Goal: Transaction & Acquisition: Purchase product/service

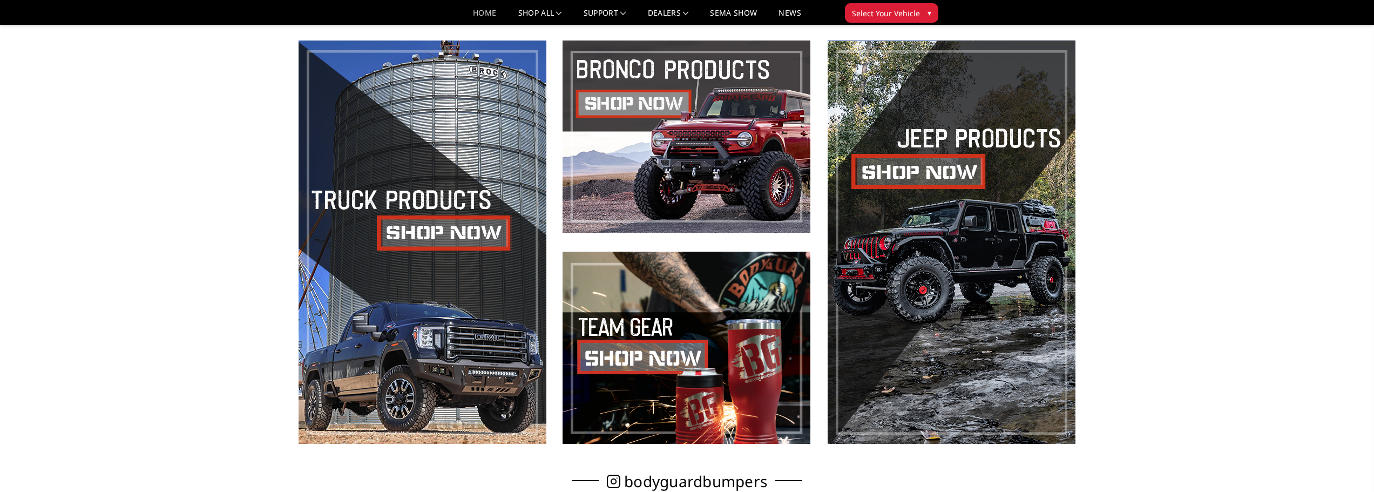
scroll to position [719, 0]
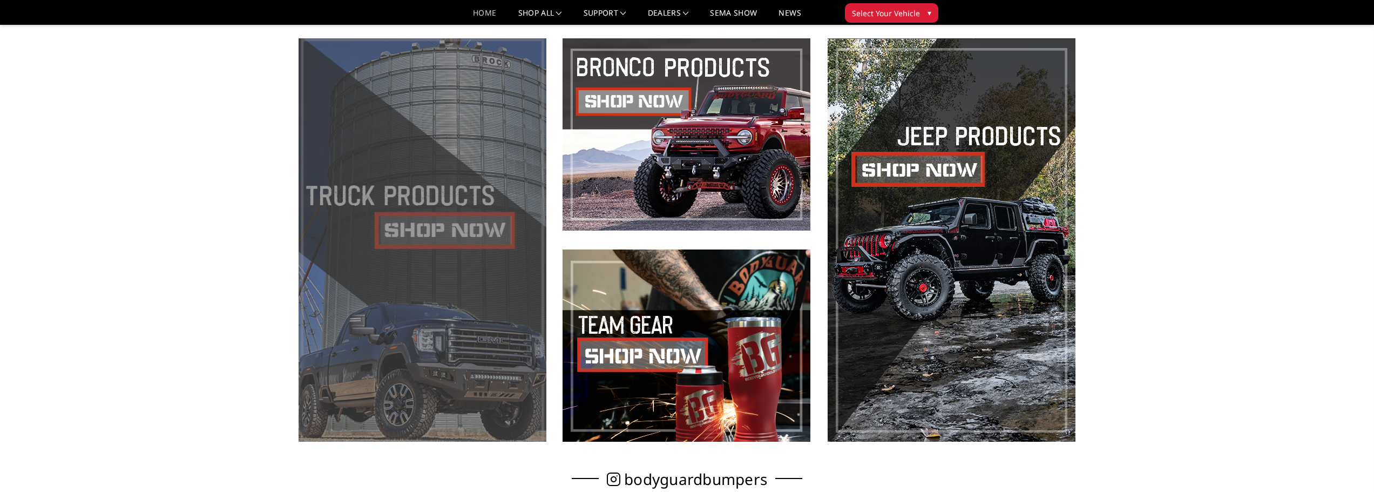
click at [423, 267] on span at bounding box center [422, 239] width 248 height 403
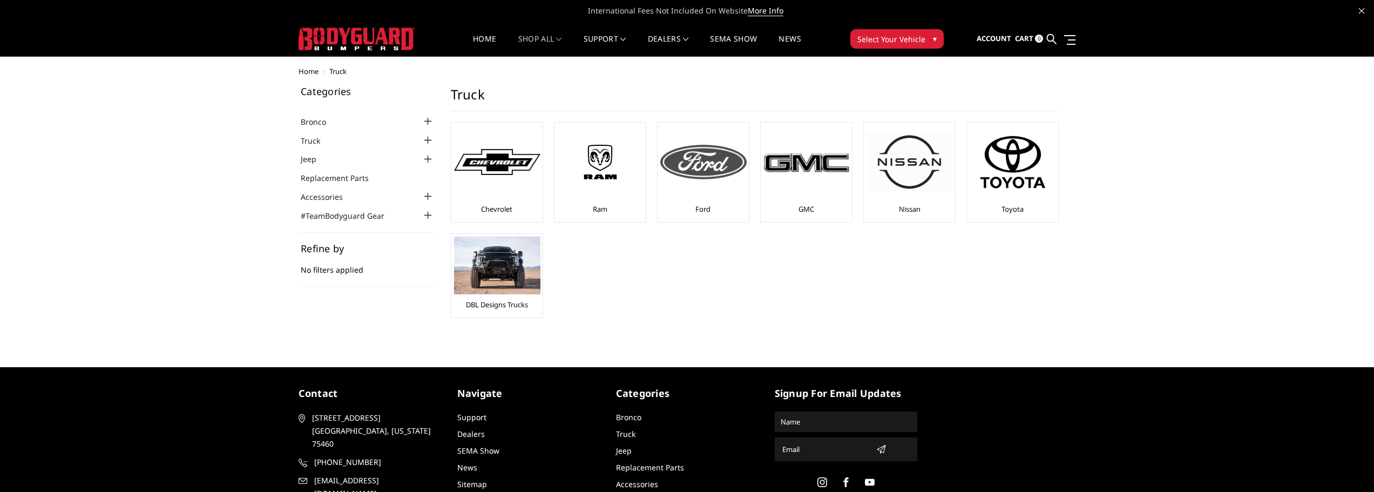
click at [711, 169] on img at bounding box center [703, 162] width 86 height 35
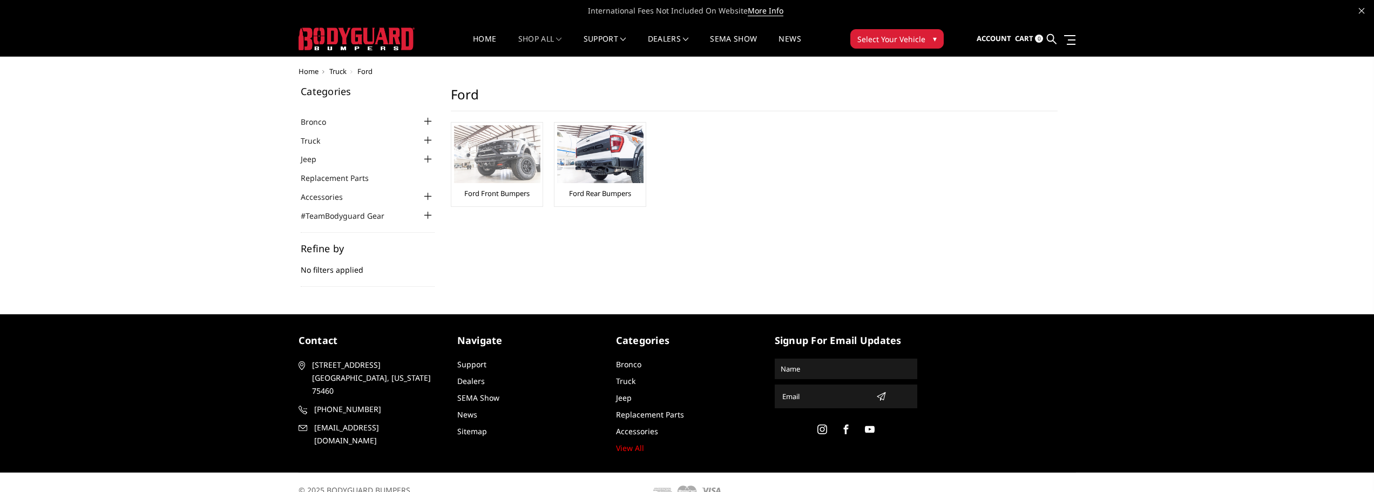
click at [485, 172] on img at bounding box center [497, 154] width 86 height 58
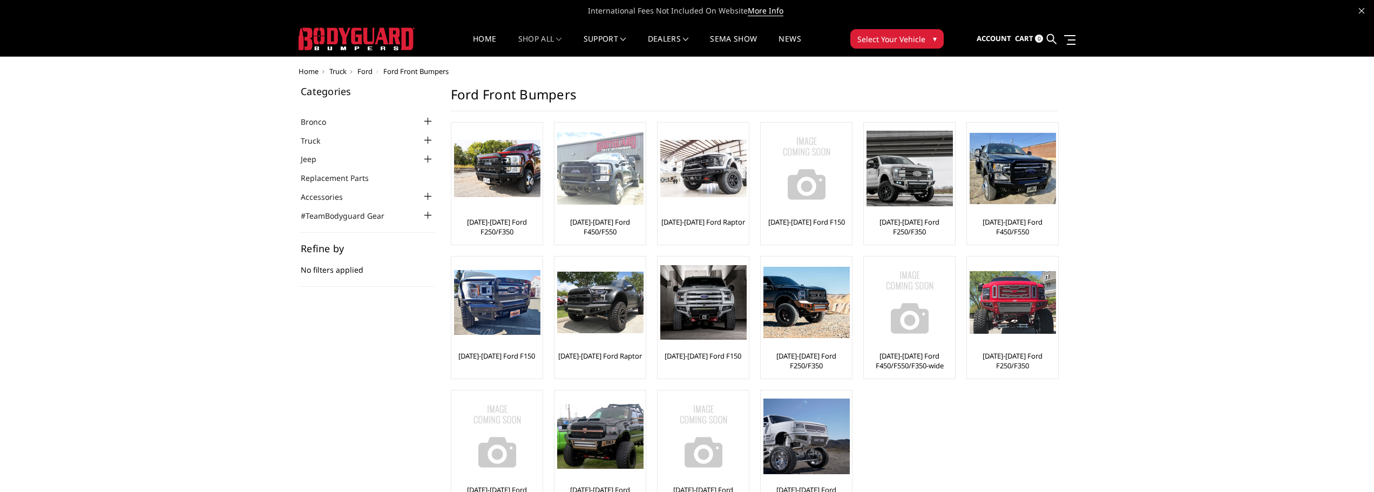
click at [588, 194] on img at bounding box center [600, 168] width 86 height 73
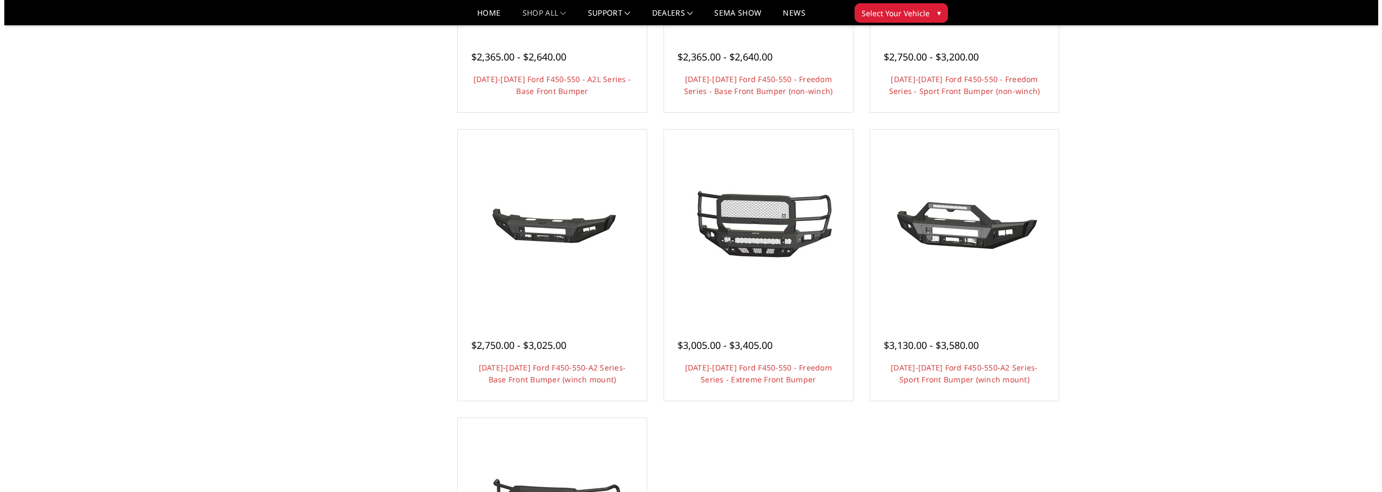
scroll to position [648, 0]
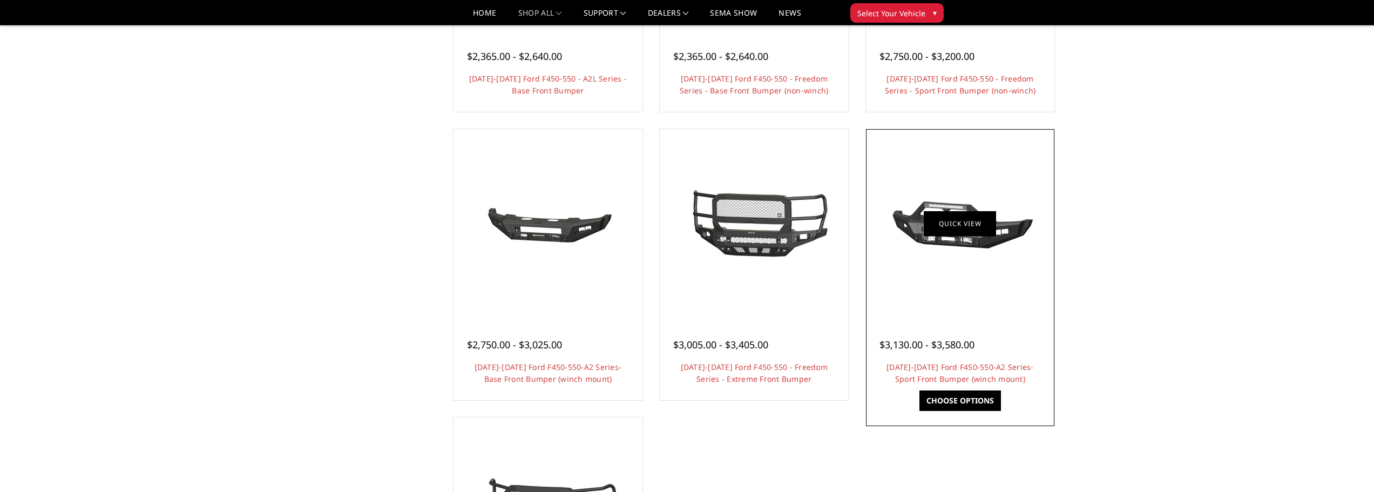
click at [931, 221] on link "Quick view" at bounding box center [959, 223] width 72 height 25
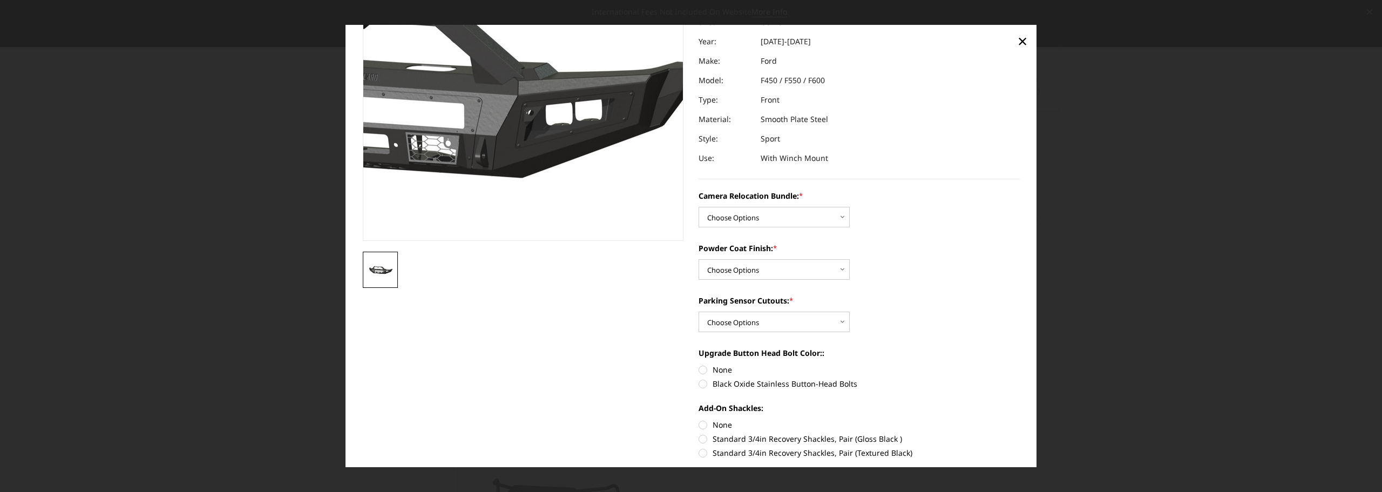
scroll to position [144, 0]
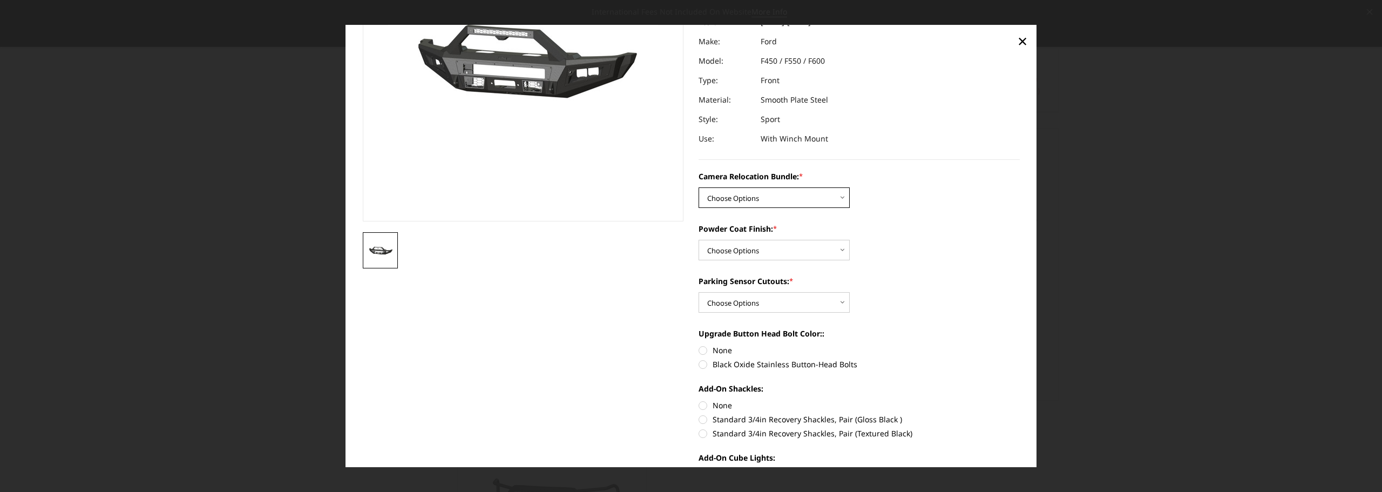
click at [841, 196] on select "Choose Options WITHOUT Camera Relocation Bundle WITH Camera Relocation Bundle" at bounding box center [773, 197] width 151 height 21
select select "2620"
click at [698, 187] on select "Choose Options WITHOUT Camera Relocation Bundle WITH Camera Relocation Bundle" at bounding box center [773, 197] width 151 height 21
click at [839, 249] on select "Choose Options Textured Black Powder Coat Bare Metal" at bounding box center [773, 250] width 151 height 21
select select "2619"
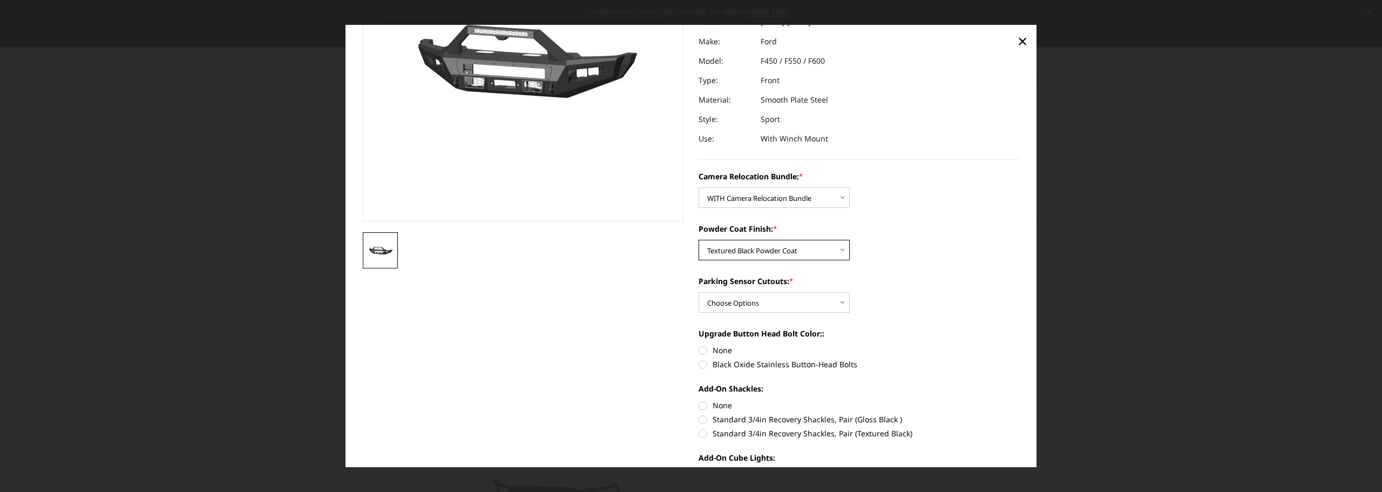
click at [698, 240] on select "Choose Options Textured Black Powder Coat Bare Metal" at bounding box center [773, 250] width 151 height 21
click at [840, 301] on select "Choose Options Yes - With Parking Sensor Cutouts No - Without Parking Sensor Cu…" at bounding box center [773, 302] width 151 height 21
select select "2617"
click at [698, 292] on select "Choose Options Yes - With Parking Sensor Cutouts No - Without Parking Sensor Cu…" at bounding box center [773, 302] width 151 height 21
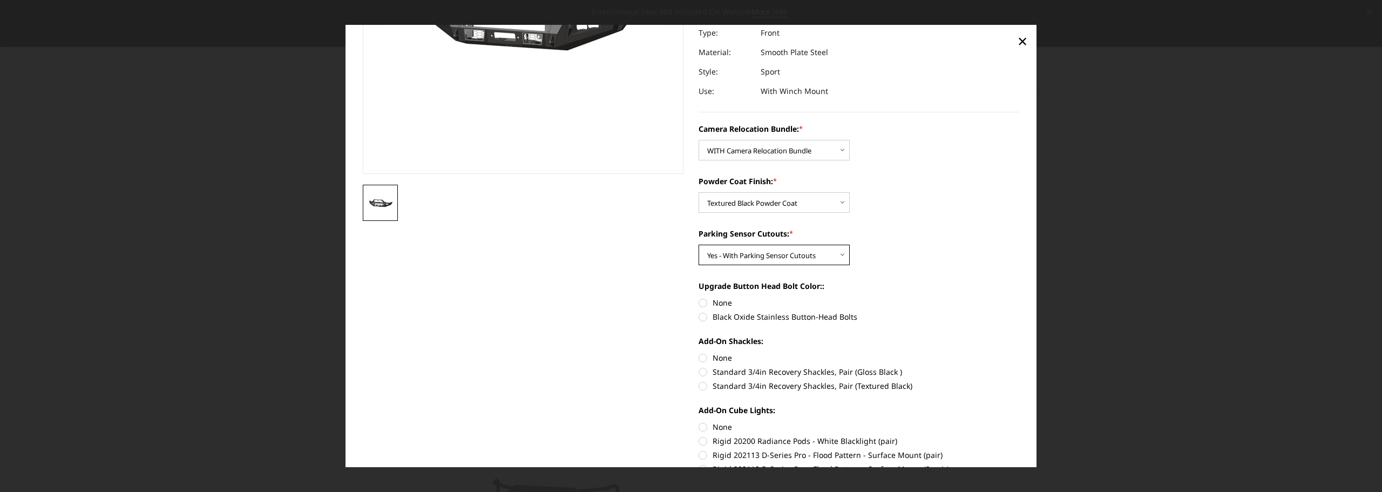
scroll to position [216, 0]
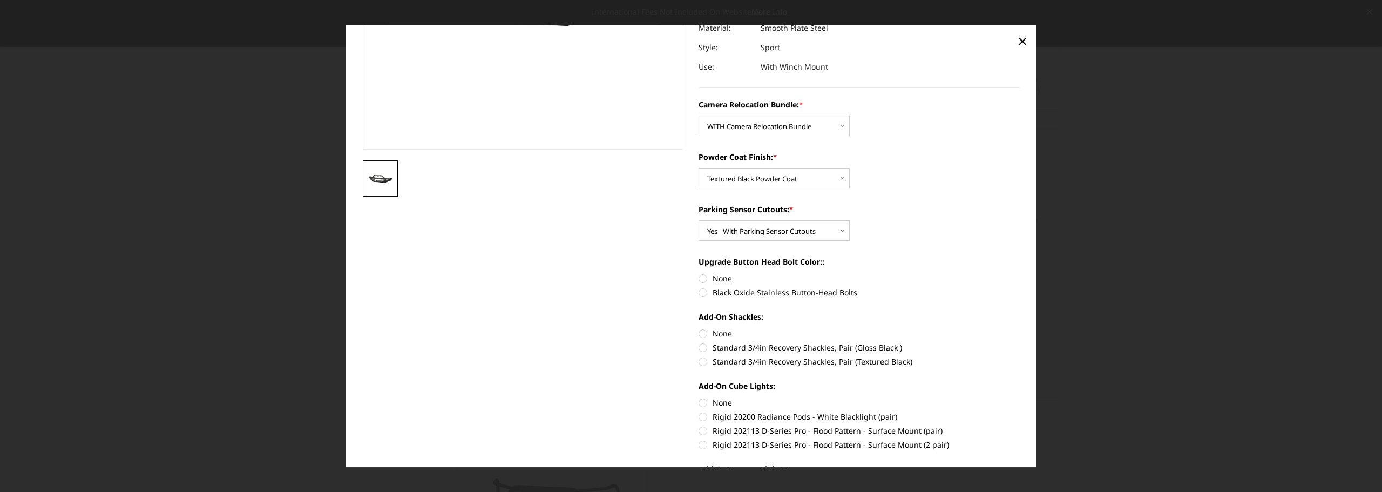
click at [702, 293] on label "Black Oxide Stainless Button-Head Bolts" at bounding box center [858, 292] width 321 height 11
click at [1020, 273] on input "Black Oxide Stainless Button-Head Bolts" at bounding box center [1020, 273] width 1 height 1
radio input "true"
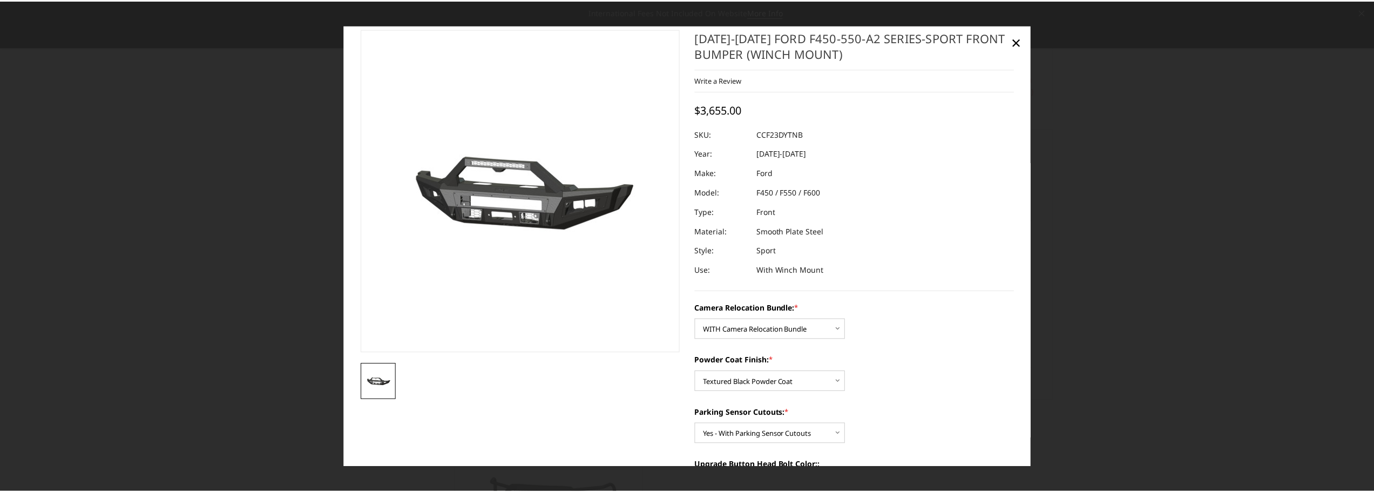
scroll to position [0, 0]
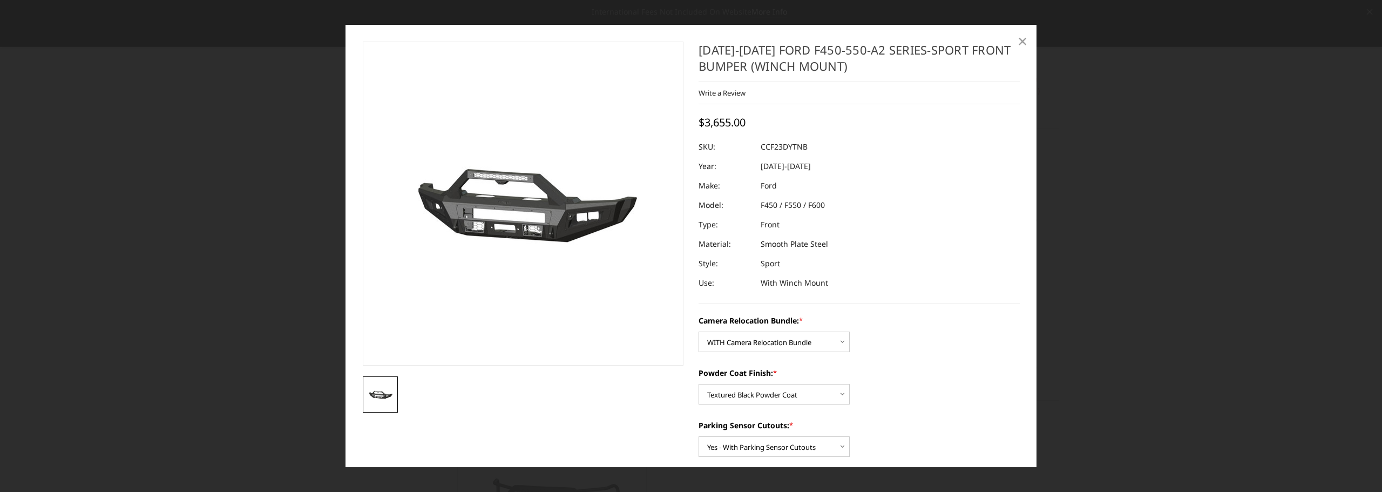
click at [1020, 43] on span "×" at bounding box center [1022, 40] width 10 height 23
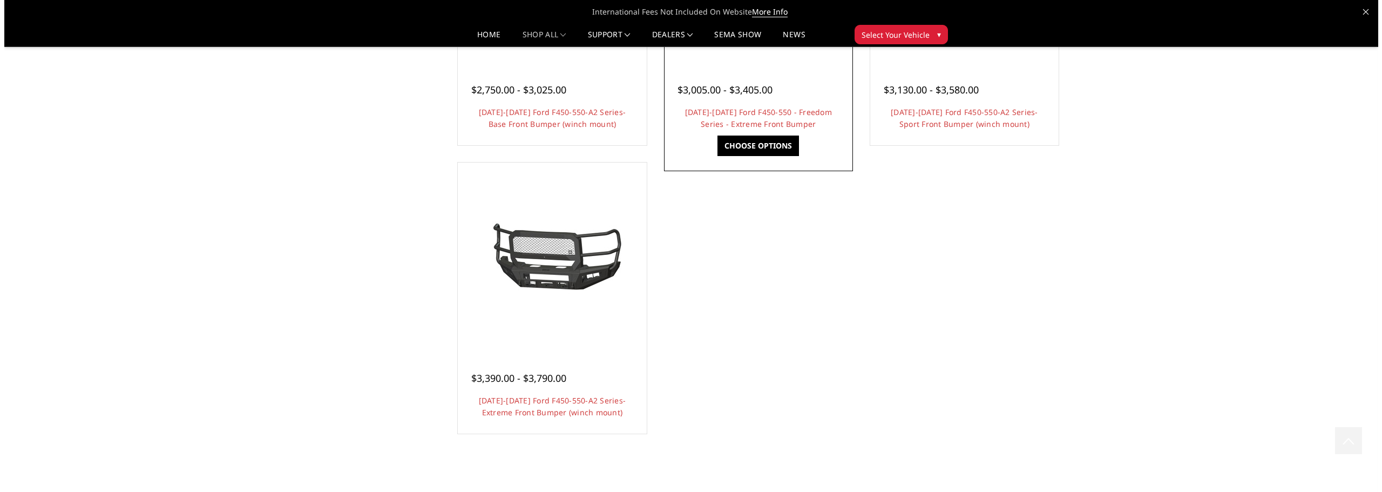
scroll to position [935, 0]
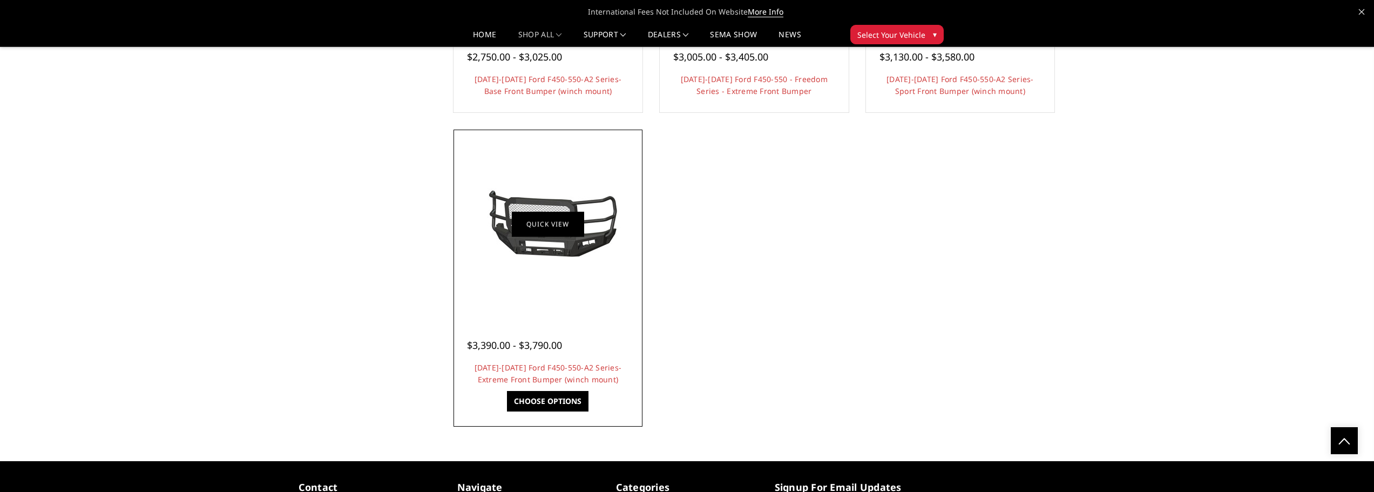
click at [560, 227] on link "Quick view" at bounding box center [548, 224] width 72 height 25
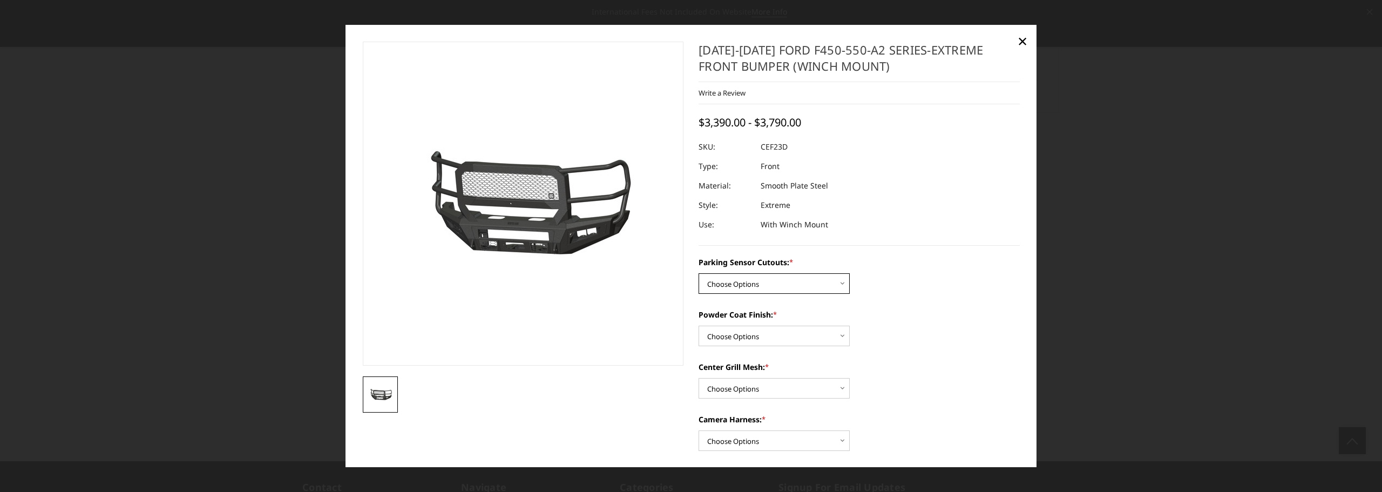
click at [841, 281] on select "Choose Options No-Without Parking Sensor Cutouts Yes-With Parking Sensor Cutouts" at bounding box center [773, 283] width 151 height 21
select select "2429"
click at [698, 273] on select "Choose Options No-Without Parking Sensor Cutouts Yes-With Parking Sensor Cutouts" at bounding box center [773, 283] width 151 height 21
click at [839, 334] on select "Choose Options Bare Metal Textured Black Powder Coat" at bounding box center [773, 335] width 151 height 21
select select "2431"
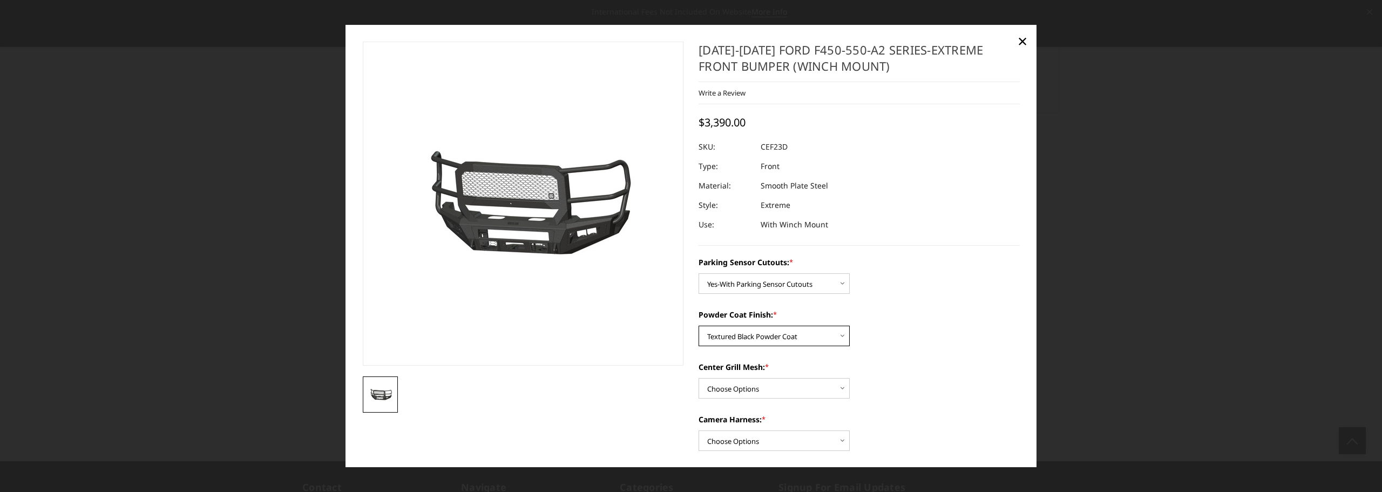
click at [698, 325] on select "Choose Options Bare Metal Textured Black Powder Coat" at bounding box center [773, 335] width 151 height 21
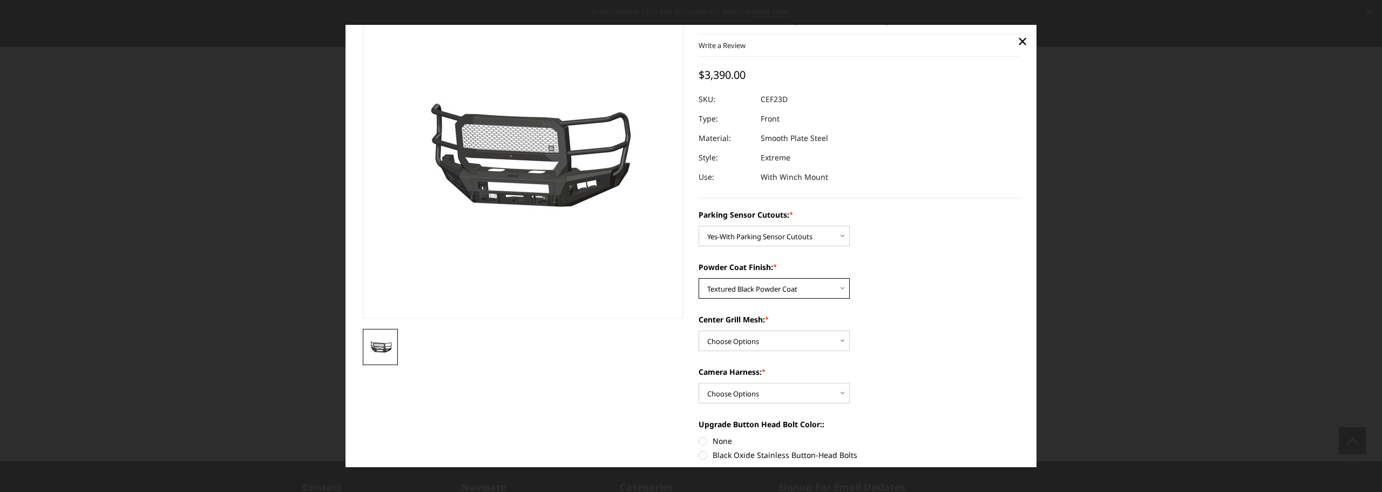
scroll to position [72, 0]
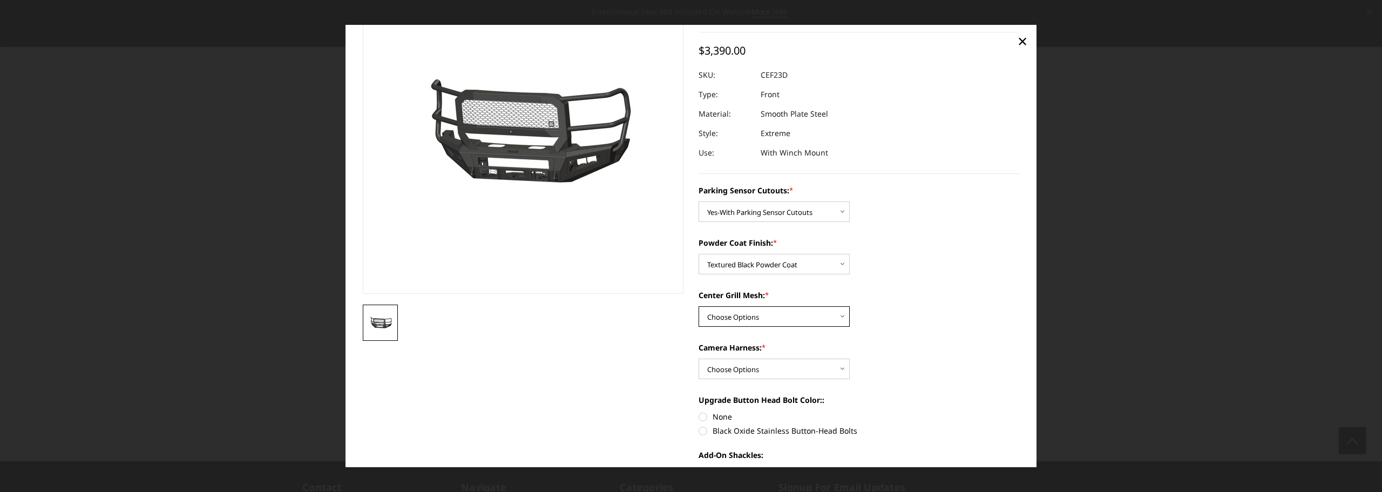
click at [839, 316] on select "Choose Options With Center Grill Mesh Without Center Grill Mesh" at bounding box center [773, 316] width 151 height 21
select select "2432"
click at [698, 306] on select "Choose Options With Center Grill Mesh Without Center Grill Mesh" at bounding box center [773, 316] width 151 height 21
click at [834, 366] on select "Choose Options WITH Camera Harness WITHOUT Camera Harness" at bounding box center [773, 368] width 151 height 21
select select "2434"
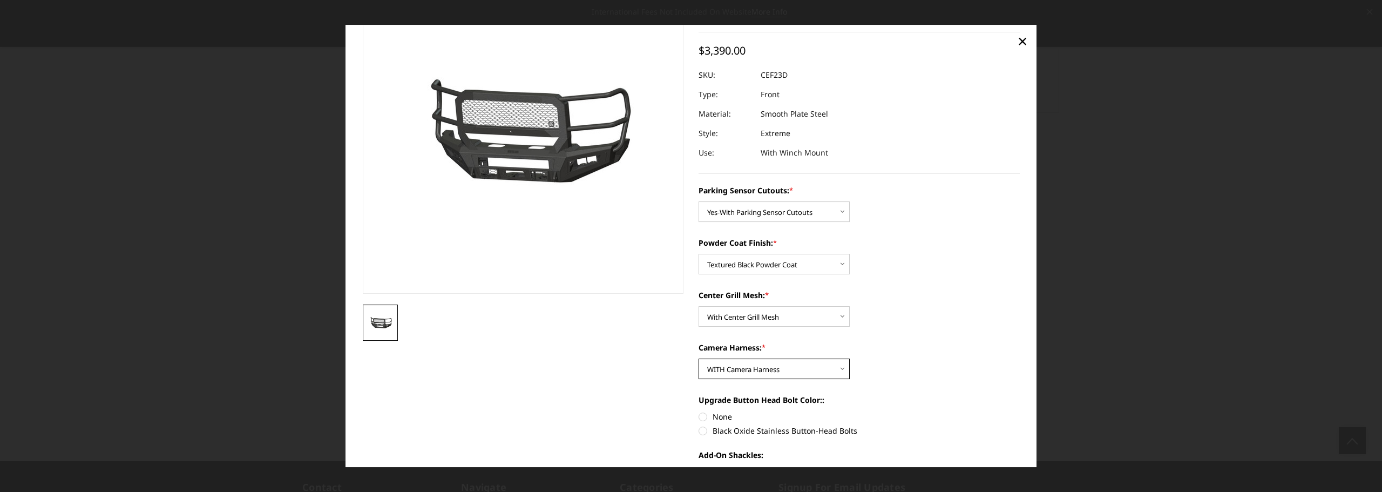
click at [698, 358] on select "Choose Options WITH Camera Harness WITHOUT Camera Harness" at bounding box center [773, 368] width 151 height 21
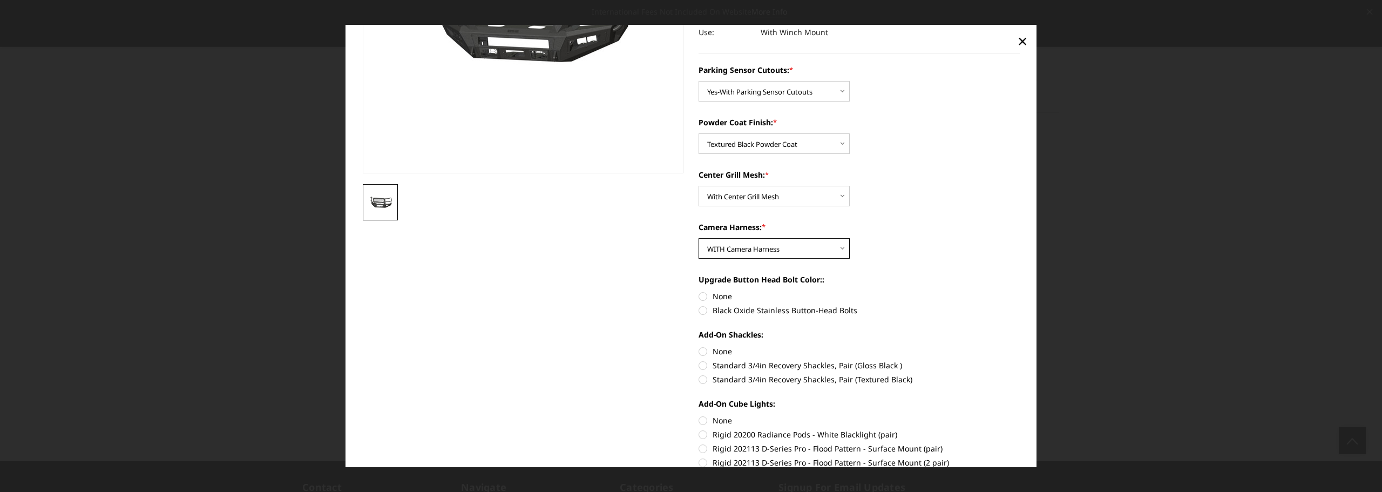
scroll to position [216, 0]
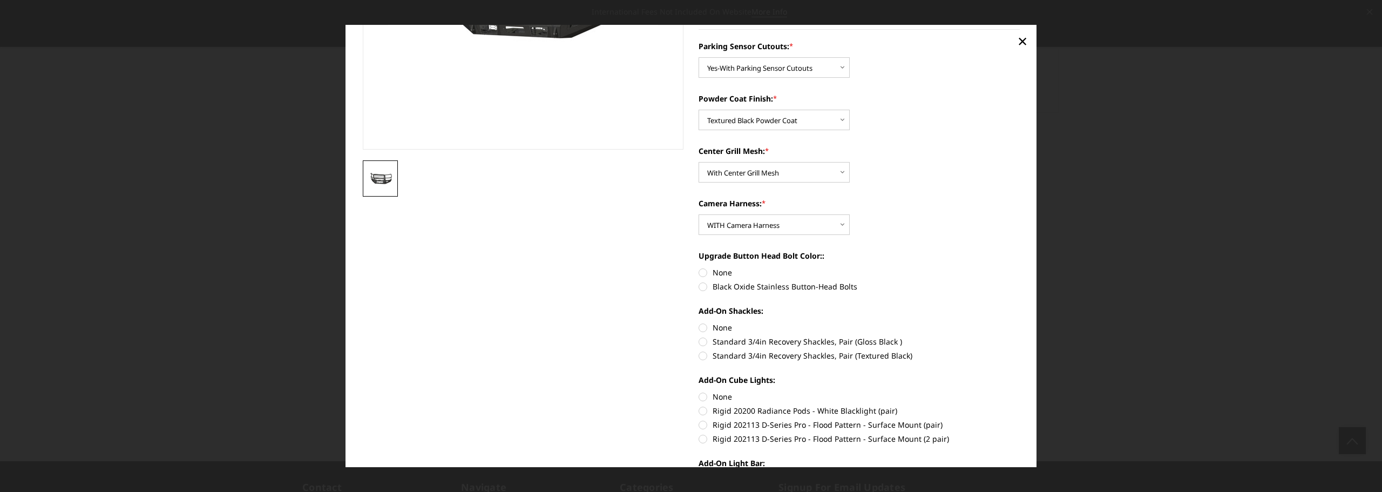
click at [698, 287] on label "Black Oxide Stainless Button-Head Bolts" at bounding box center [858, 286] width 321 height 11
click at [1020, 267] on input "Black Oxide Stainless Button-Head Bolts" at bounding box center [1020, 267] width 1 height 1
radio input "true"
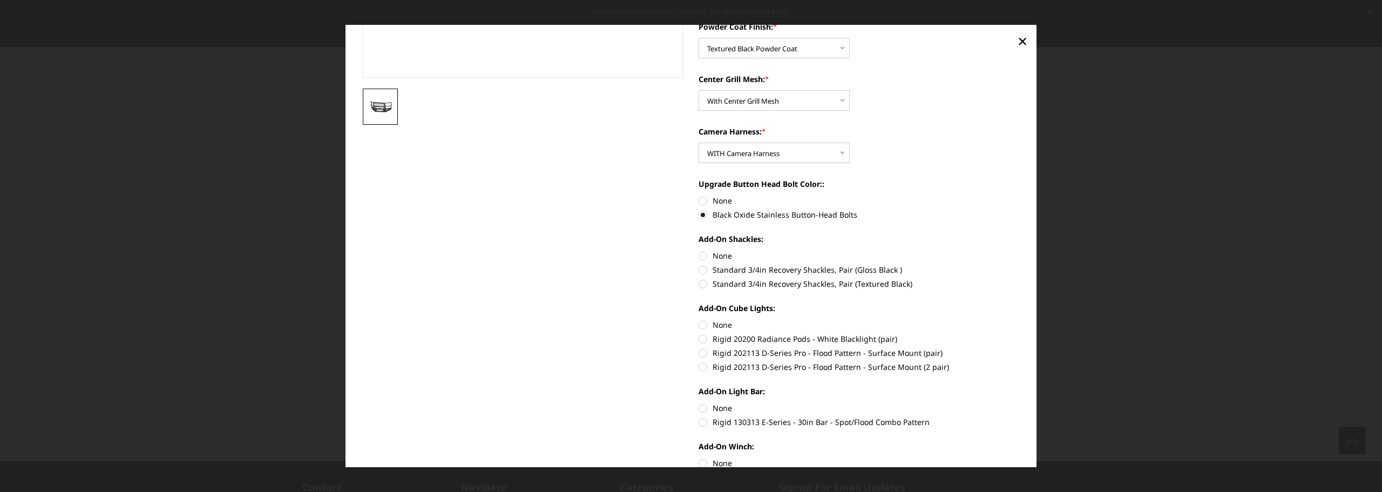
scroll to position [360, 0]
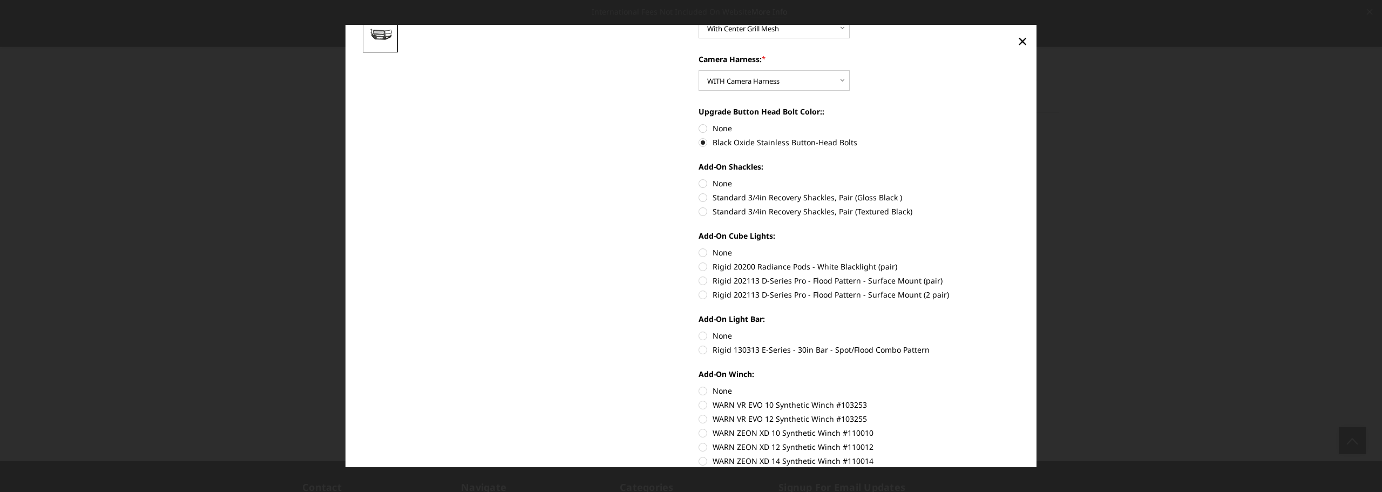
click at [699, 298] on label "Rigid 202113 D-Series Pro - Flood Pattern - Surface Mount (2 pair)" at bounding box center [858, 294] width 321 height 11
click at [1020, 275] on input "Rigid 202113 D-Series Pro - Flood Pattern - Surface Mount (2 pair)" at bounding box center [1020, 275] width 1 height 1
radio input "true"
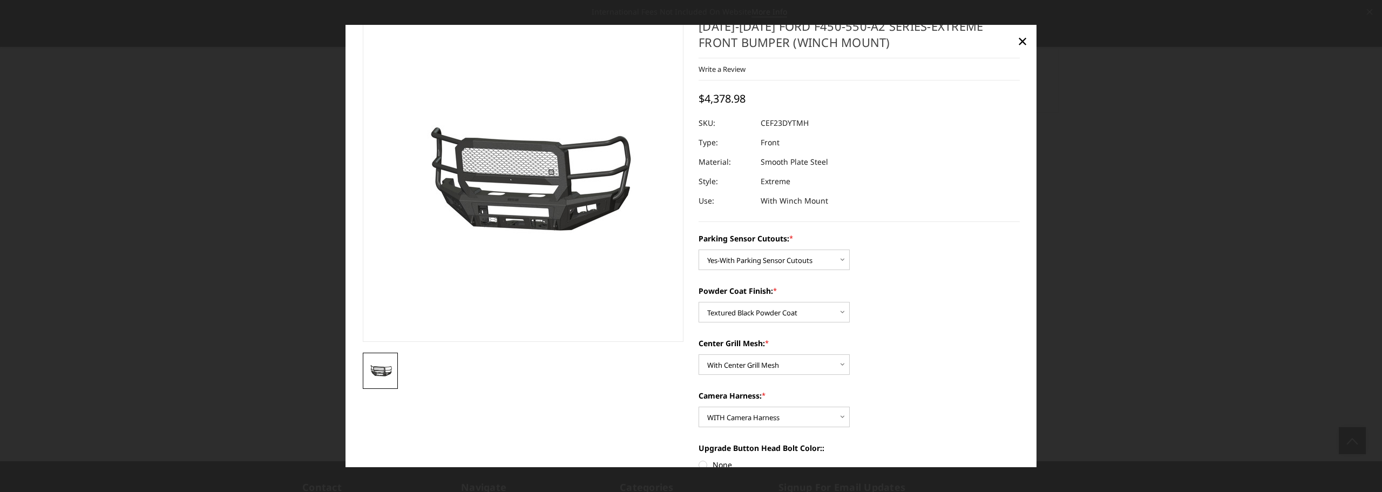
scroll to position [0, 0]
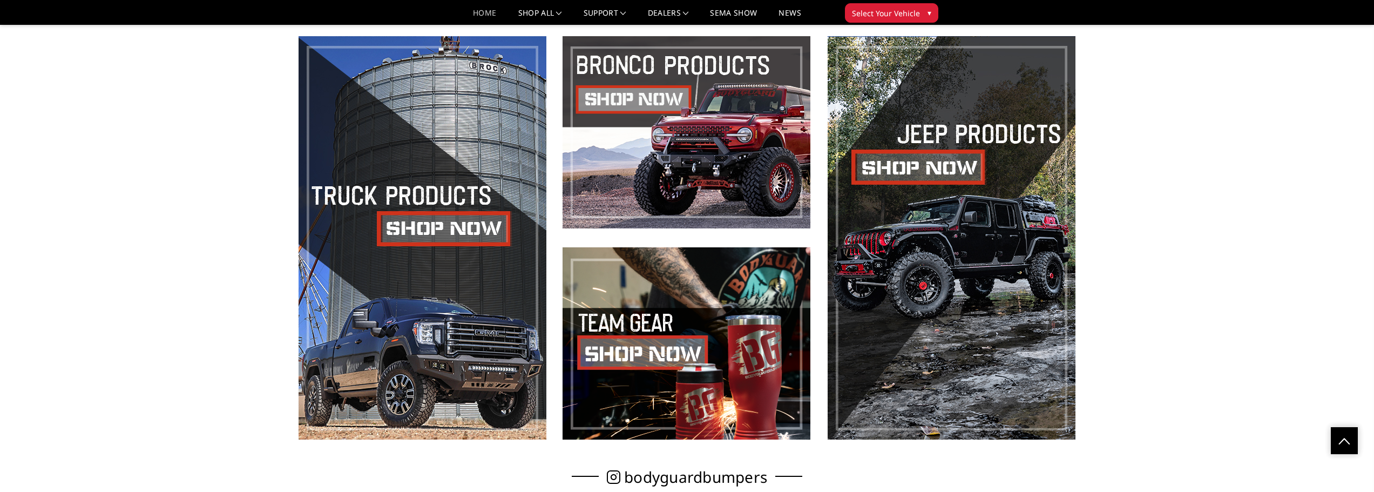
scroll to position [719, 0]
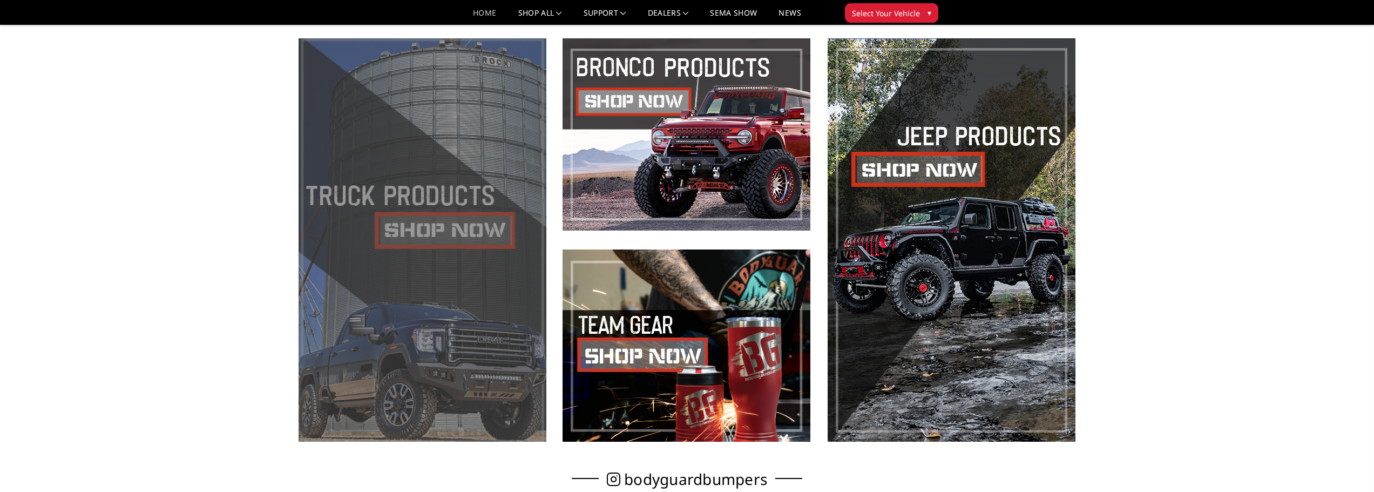
click at [405, 229] on span at bounding box center [422, 239] width 248 height 403
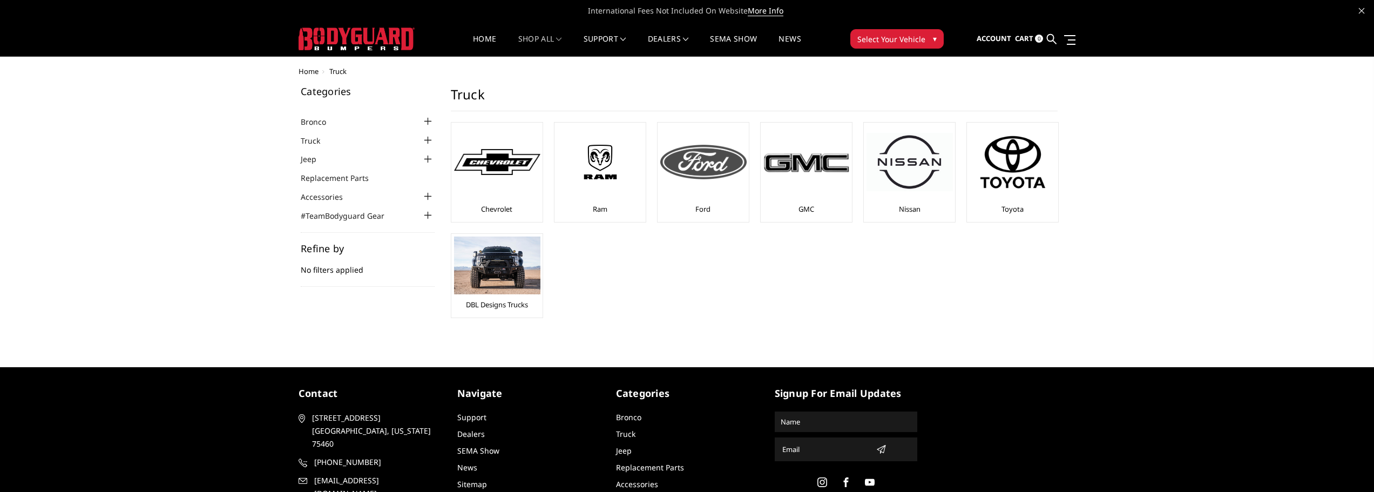
click at [706, 169] on img at bounding box center [703, 162] width 86 height 35
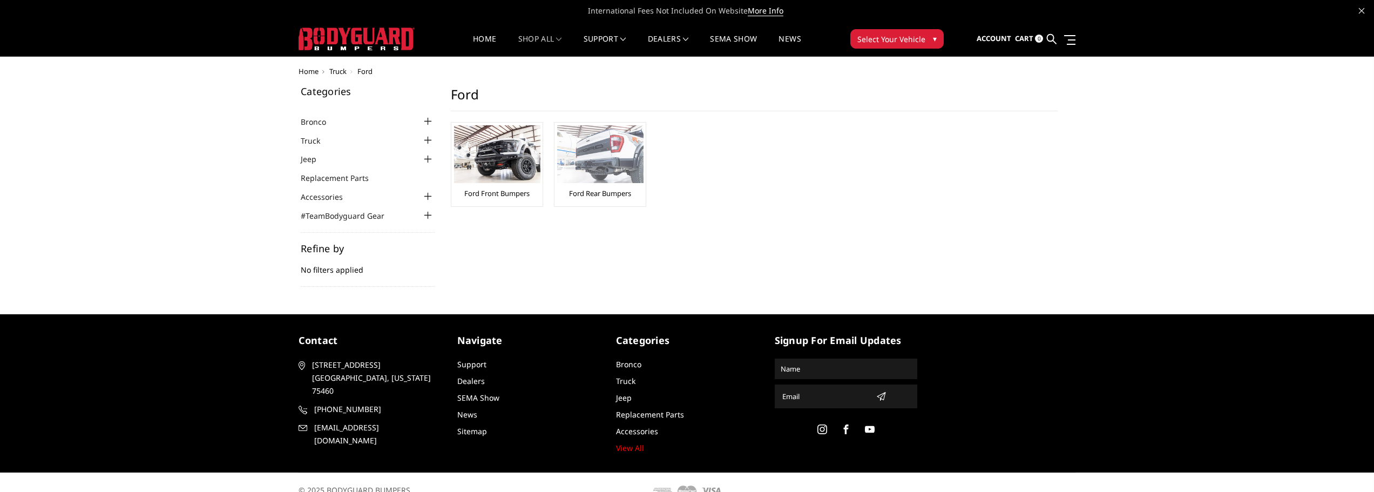
click at [612, 168] on img at bounding box center [600, 154] width 86 height 58
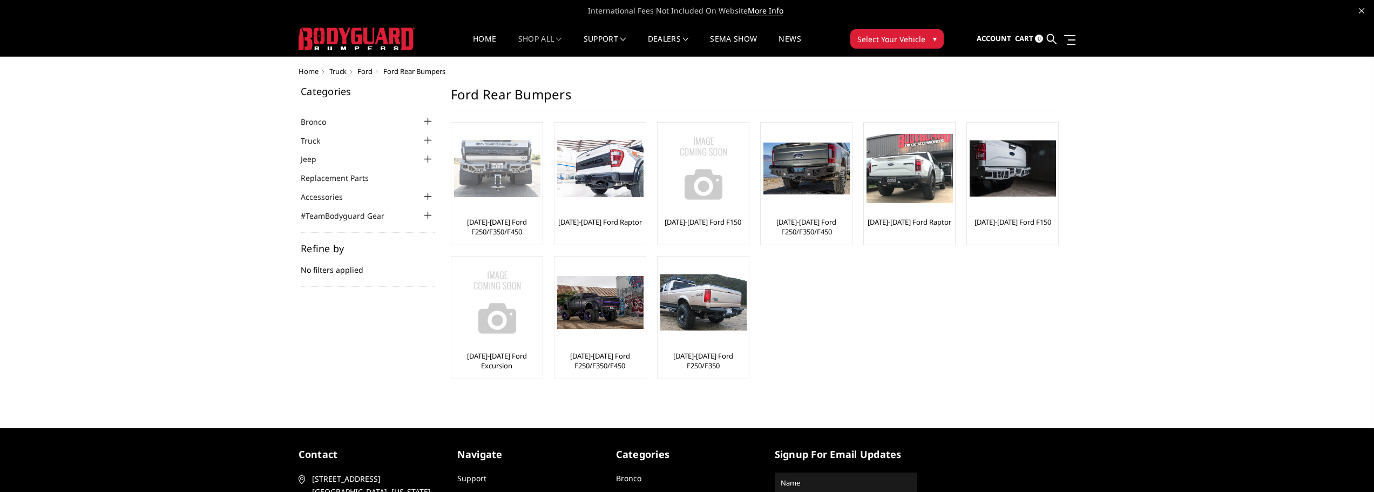
click at [492, 209] on div at bounding box center [497, 168] width 86 height 86
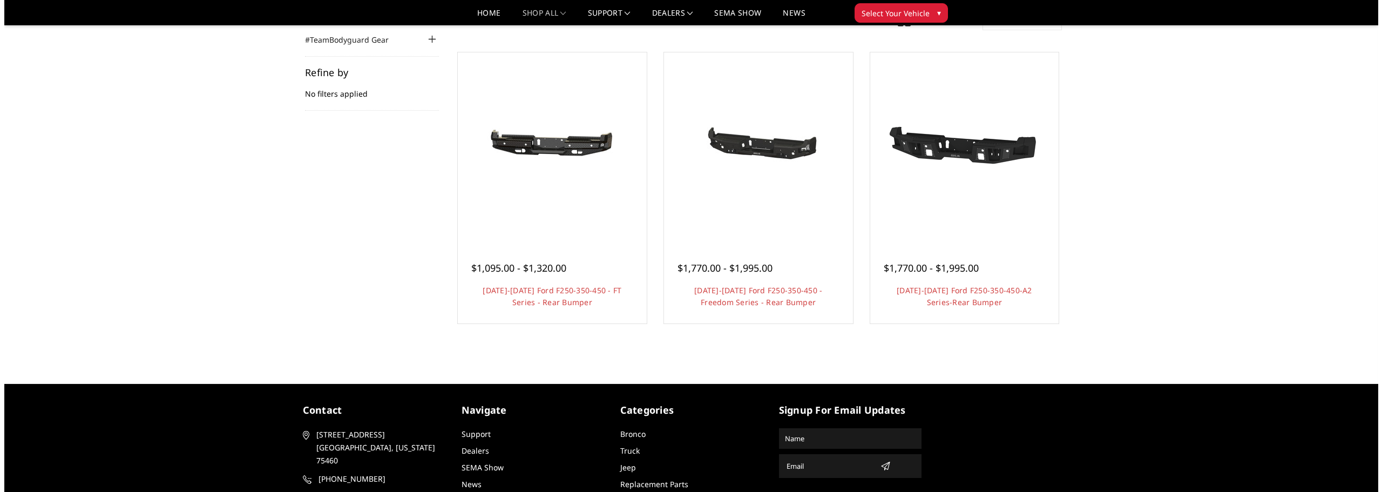
scroll to position [72, 0]
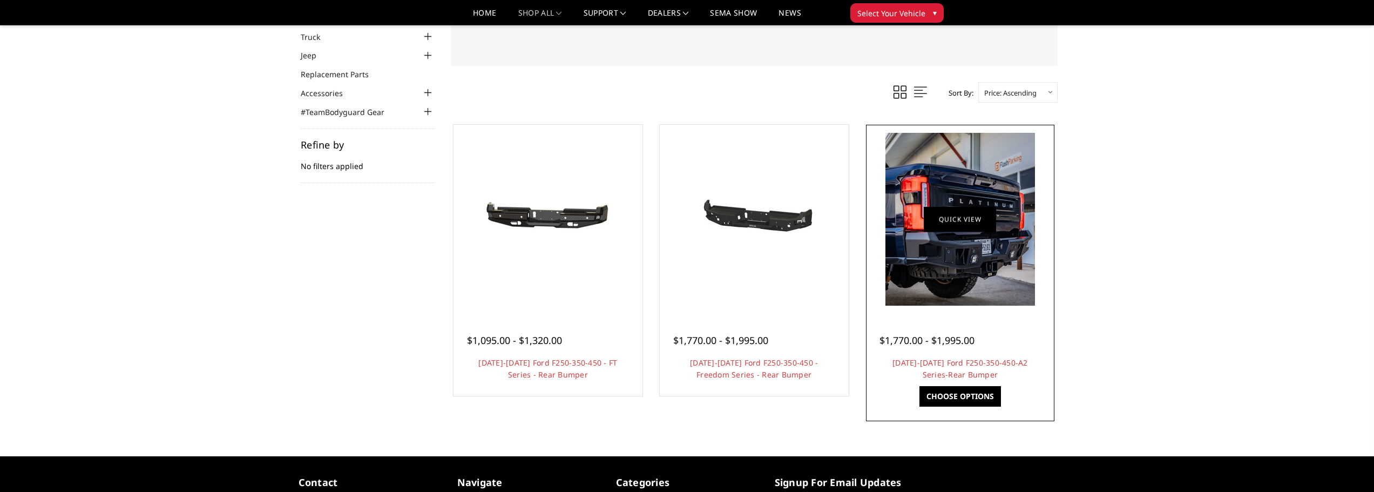
click at [949, 226] on link "Quick view" at bounding box center [959, 218] width 72 height 25
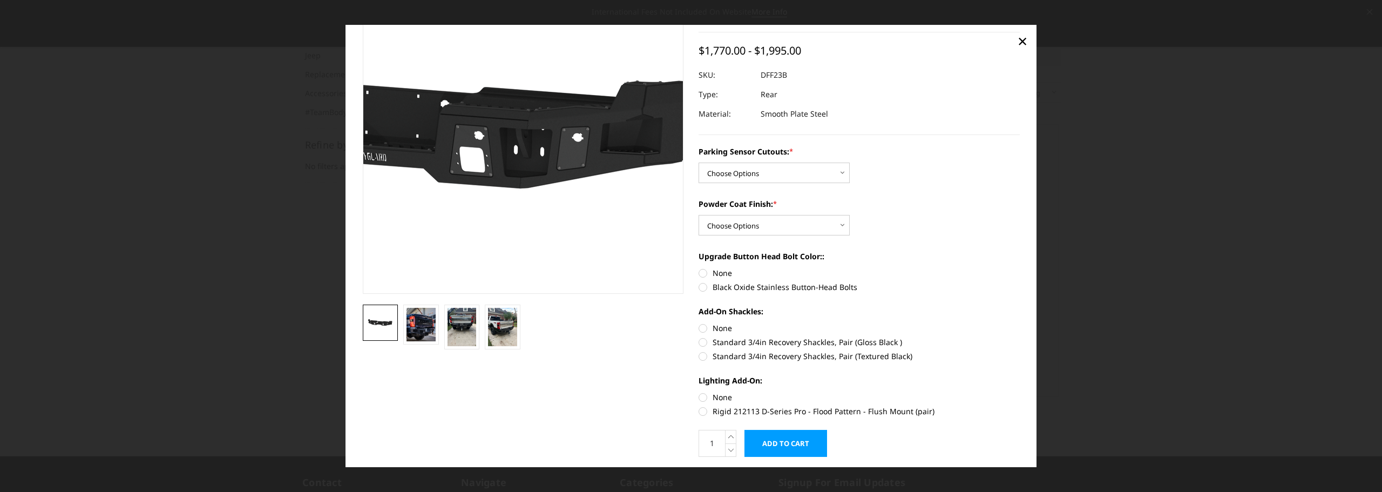
scroll to position [0, 0]
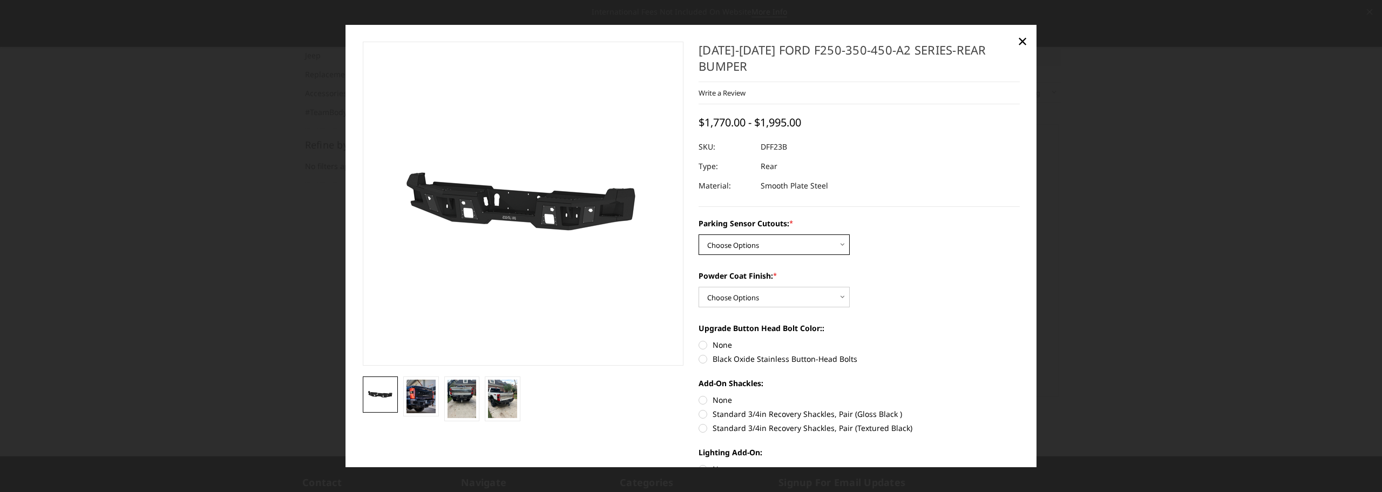
click at [837, 244] on select "Choose Options Yes-With Parking Sensor Cutouts No-Without Parking Sensor Cutouts" at bounding box center [773, 244] width 151 height 21
select select "2436"
click at [698, 234] on select "Choose Options Yes-With Parking Sensor Cutouts No-Without Parking Sensor Cutouts" at bounding box center [773, 244] width 151 height 21
click at [832, 297] on select "Choose Options Bare Metal Textured Black Powder Coat" at bounding box center [773, 297] width 151 height 21
select select "2439"
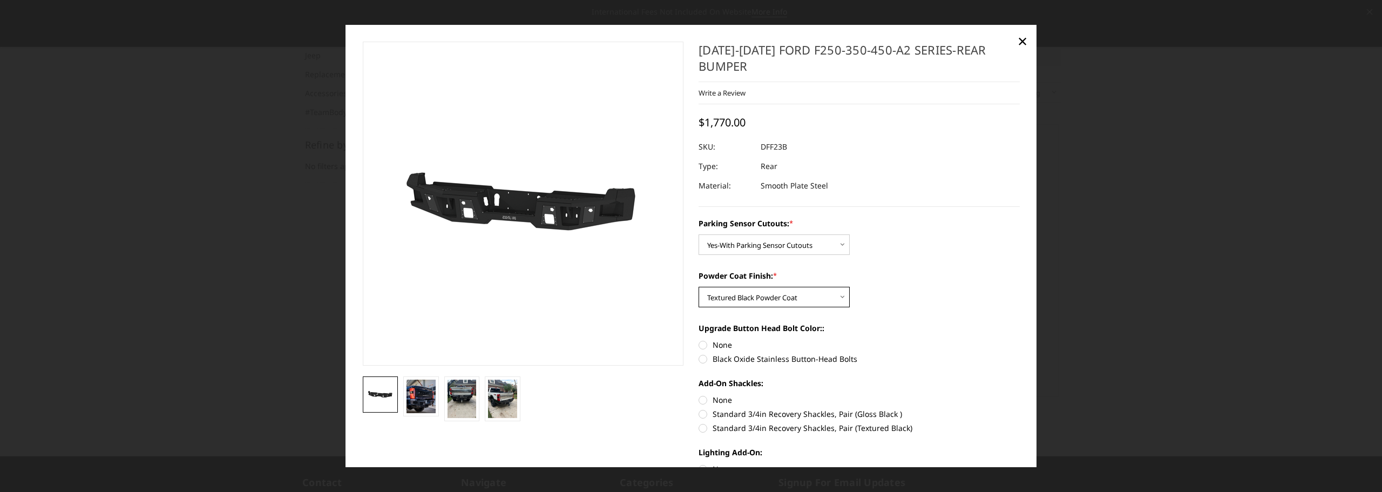
click at [698, 287] on select "Choose Options Bare Metal Textured Black Powder Coat" at bounding box center [773, 297] width 151 height 21
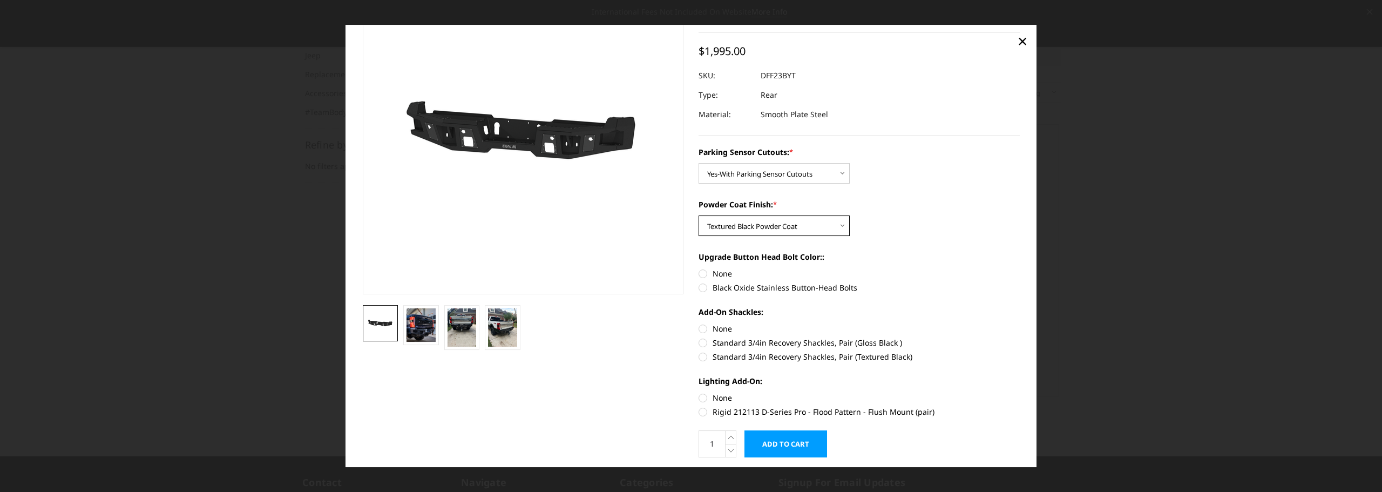
scroll to position [72, 0]
click at [702, 287] on label "Black Oxide Stainless Button-Head Bolts" at bounding box center [858, 286] width 321 height 11
click at [1020, 268] on input "Black Oxide Stainless Button-Head Bolts" at bounding box center [1020, 267] width 1 height 1
radio input "true"
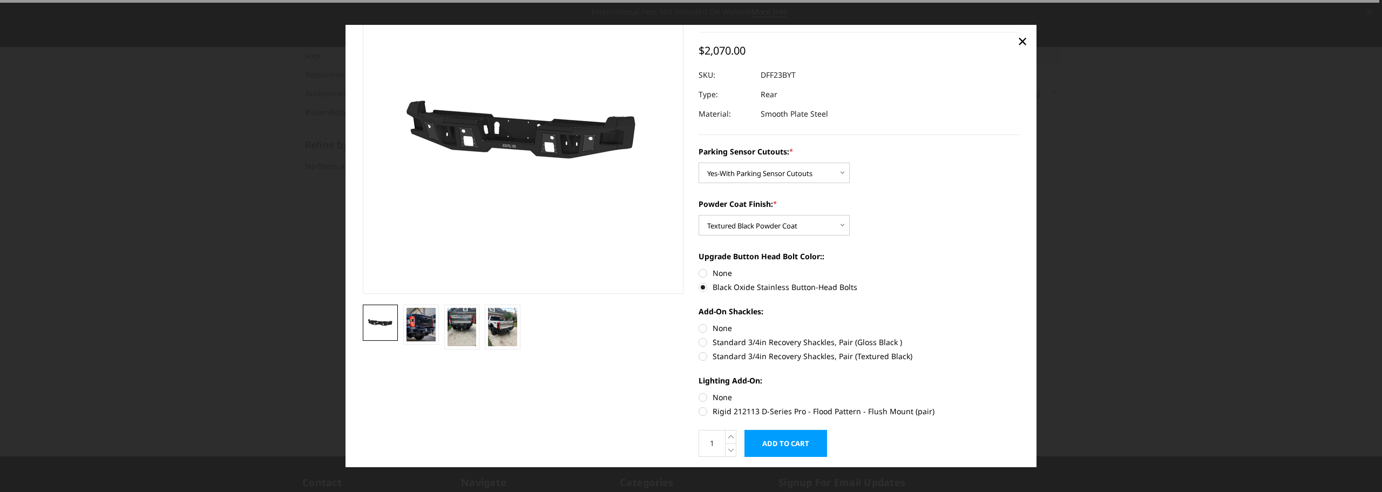
scroll to position [105, 0]
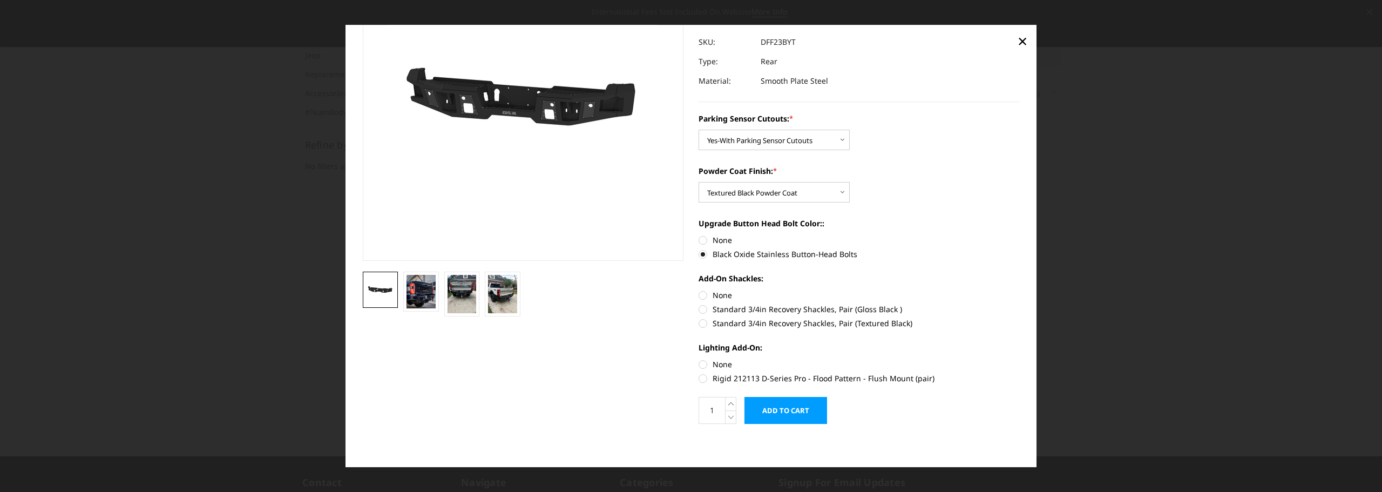
click at [701, 381] on label "Rigid 212113 D-Series Pro - Flood Pattern - Flush Mount (pair)" at bounding box center [858, 377] width 321 height 11
click at [1020, 359] on input "Rigid 212113 D-Series Pro - Flood Pattern - Flush Mount (pair)" at bounding box center [1020, 358] width 1 height 1
radio input "true"
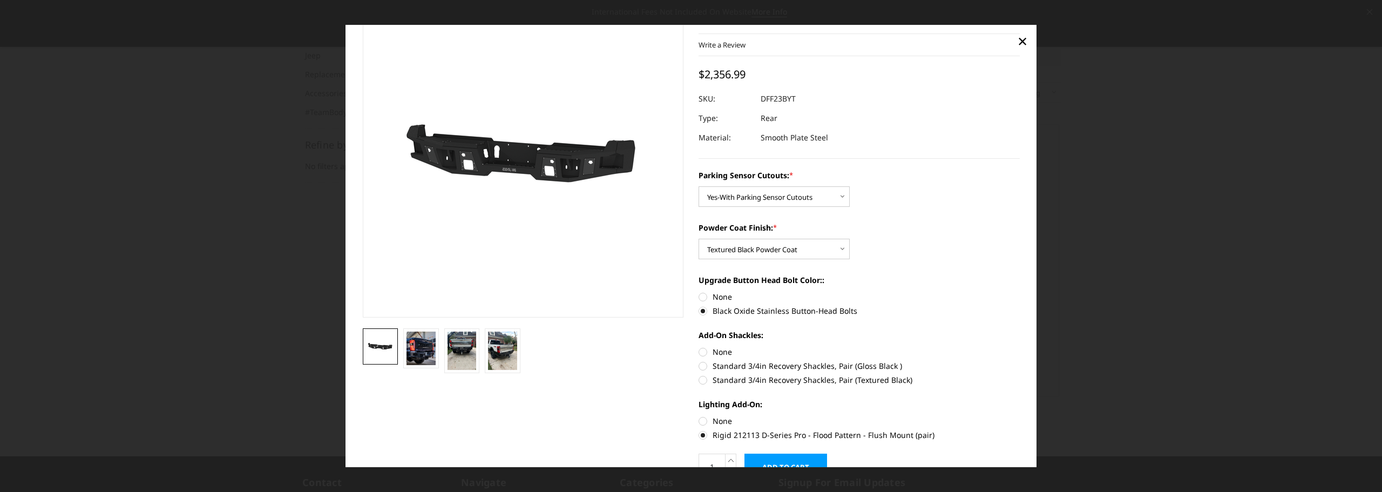
scroll to position [72, 0]
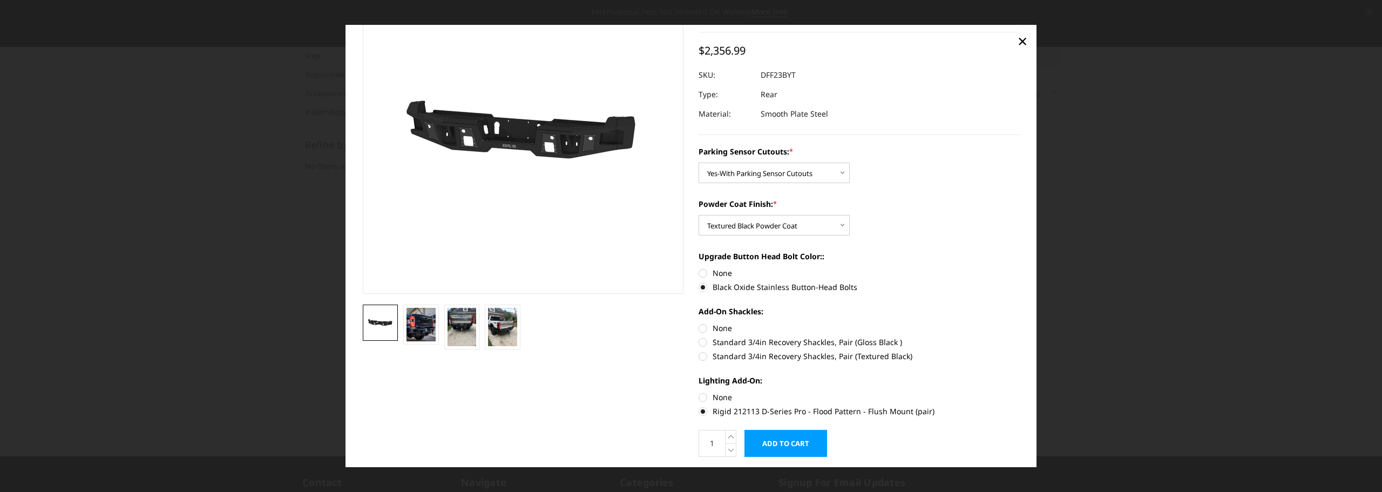
click at [701, 412] on label "Rigid 212113 D-Series Pro - Flood Pattern - Flush Mount (pair)" at bounding box center [858, 410] width 321 height 11
click at [1020, 392] on input "Rigid 212113 D-Series Pro - Flood Pattern - Flush Mount (pair)" at bounding box center [1020, 391] width 1 height 1
click at [702, 396] on label "None" at bounding box center [858, 396] width 321 height 11
click at [699, 392] on input "None" at bounding box center [698, 391] width 1 height 1
radio input "true"
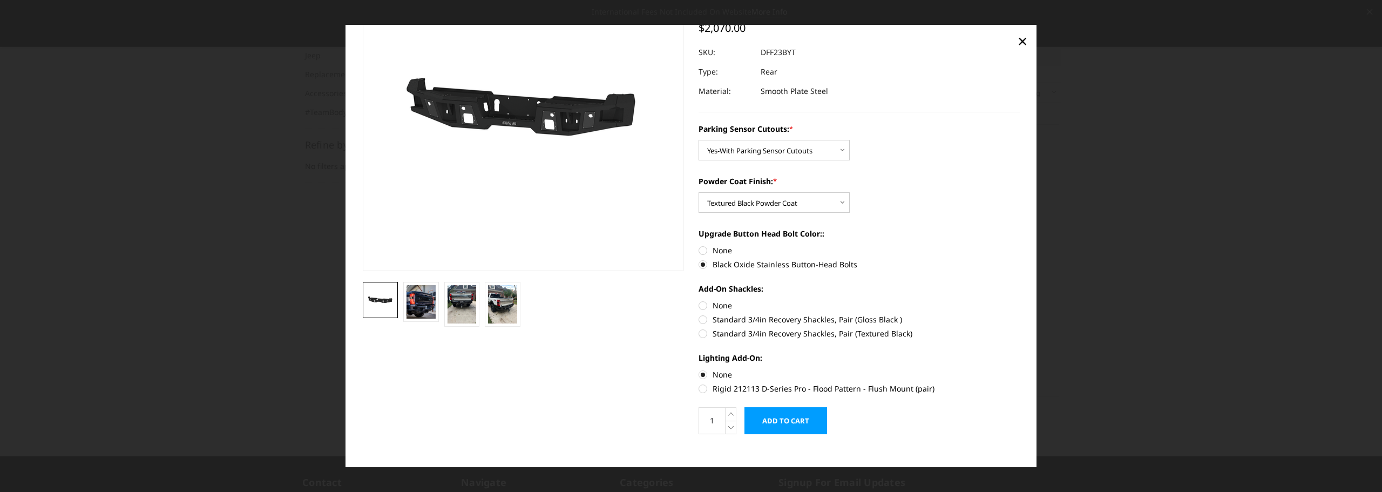
scroll to position [105, 0]
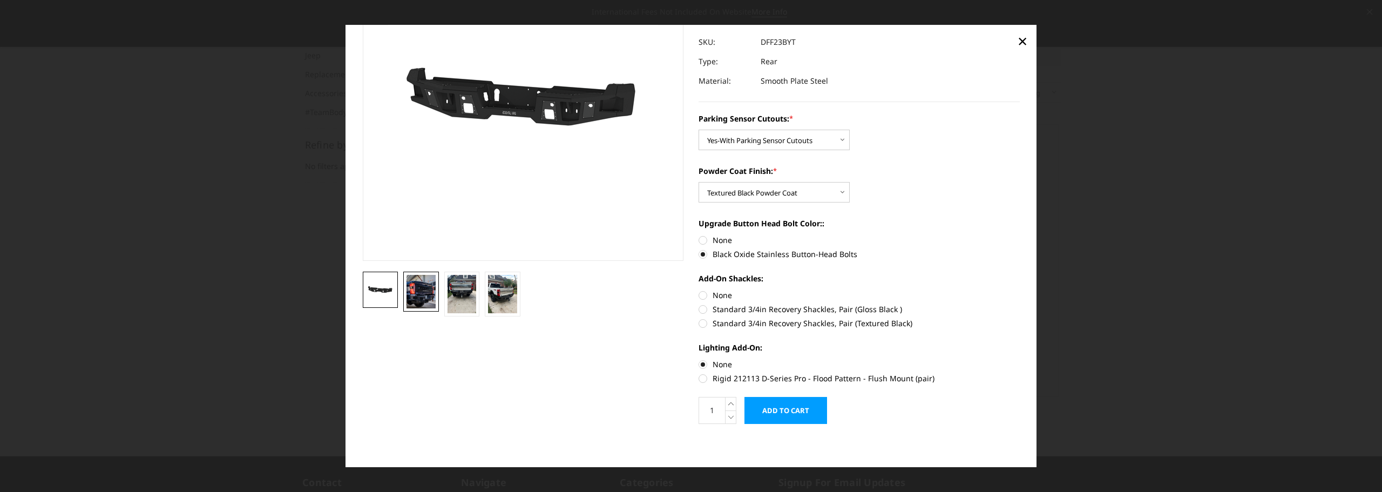
click at [425, 293] on img at bounding box center [420, 291] width 29 height 33
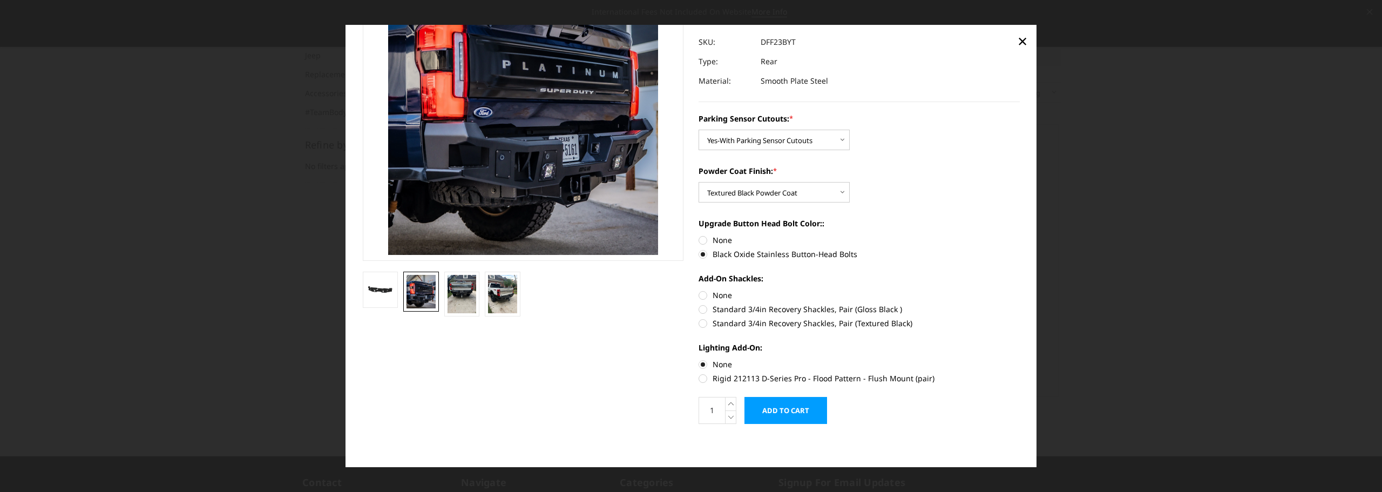
scroll to position [25, 0]
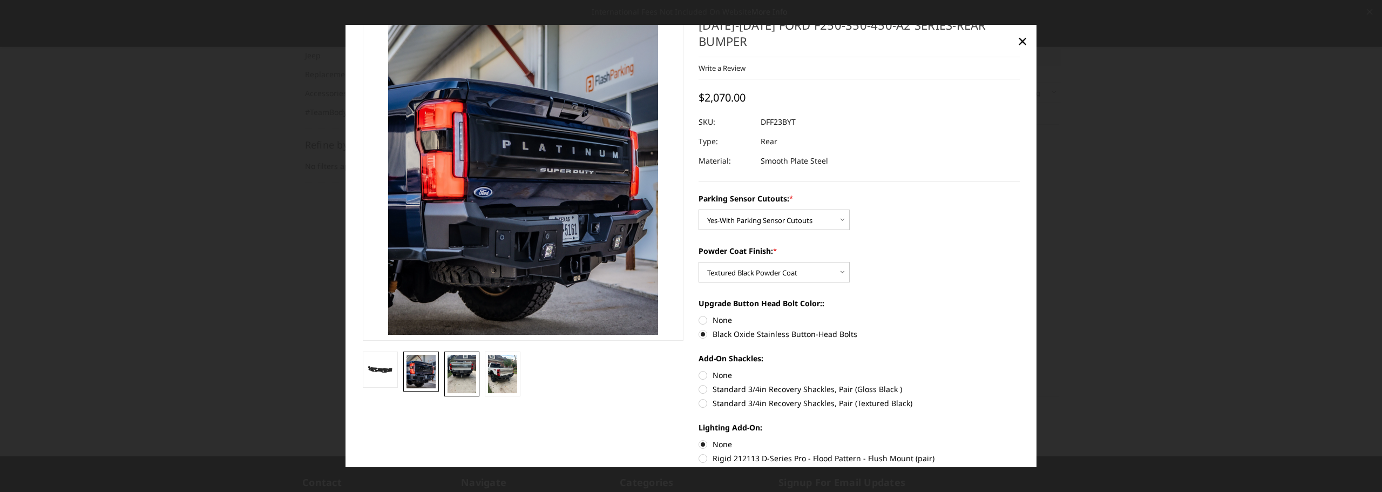
click at [460, 369] on img at bounding box center [461, 374] width 29 height 38
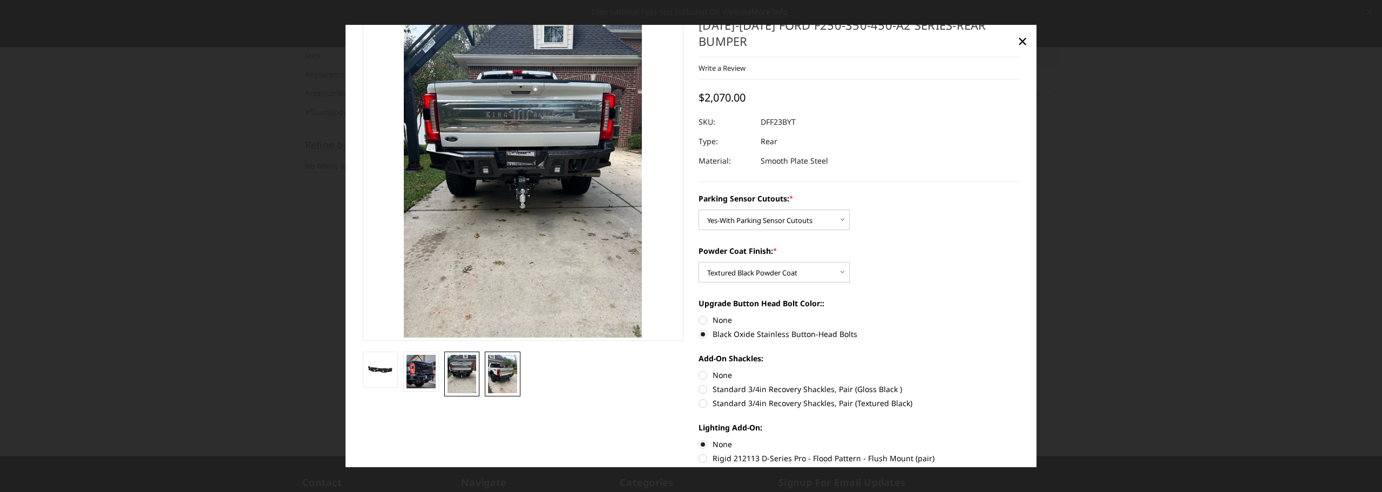
click at [498, 375] on img at bounding box center [502, 374] width 29 height 38
